Goal: Find specific page/section: Find specific page/section

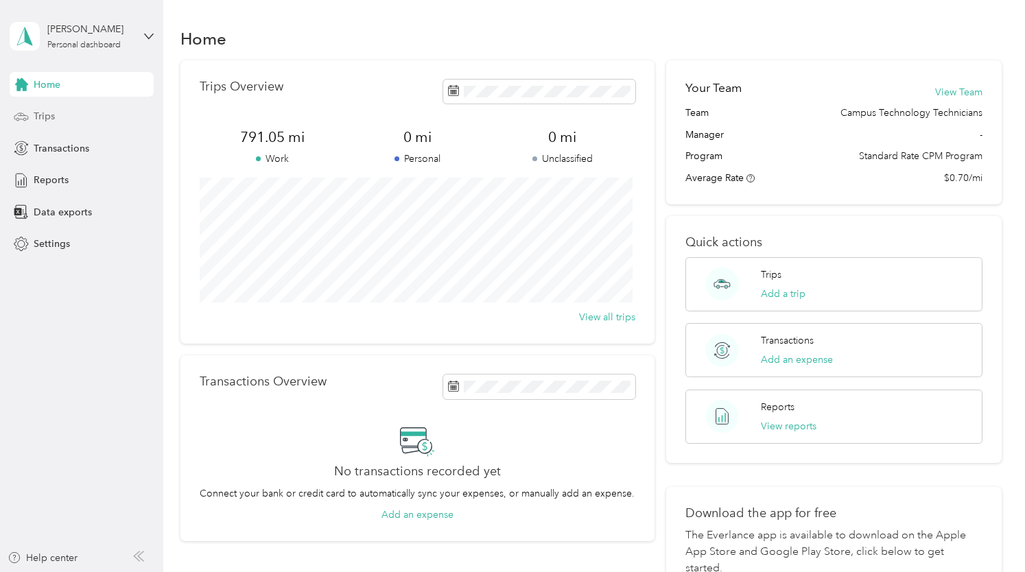
click at [36, 112] on span "Trips" at bounding box center [44, 116] width 21 height 14
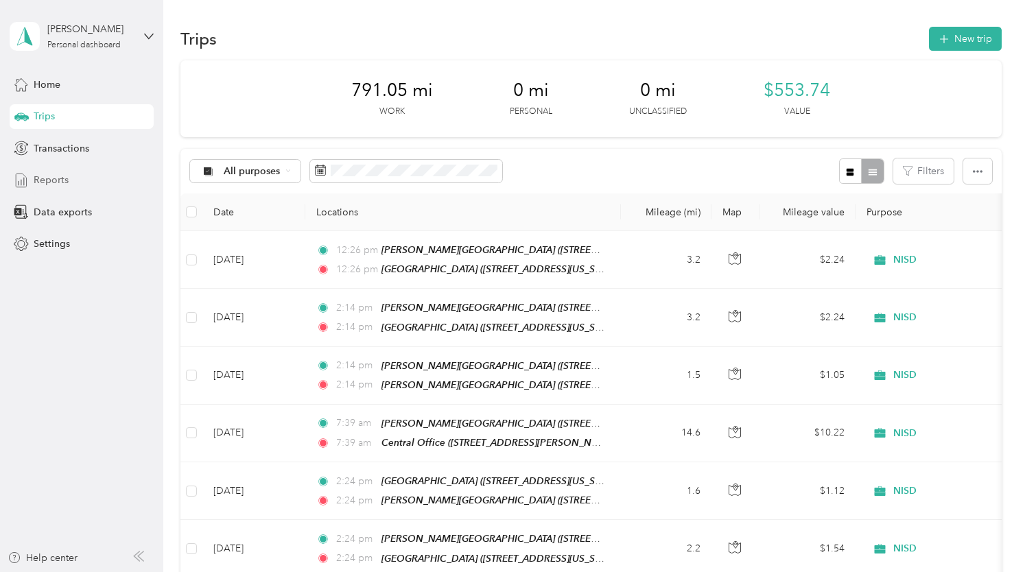
click at [54, 175] on span "Reports" at bounding box center [51, 180] width 35 height 14
